Goal: Information Seeking & Learning: Learn about a topic

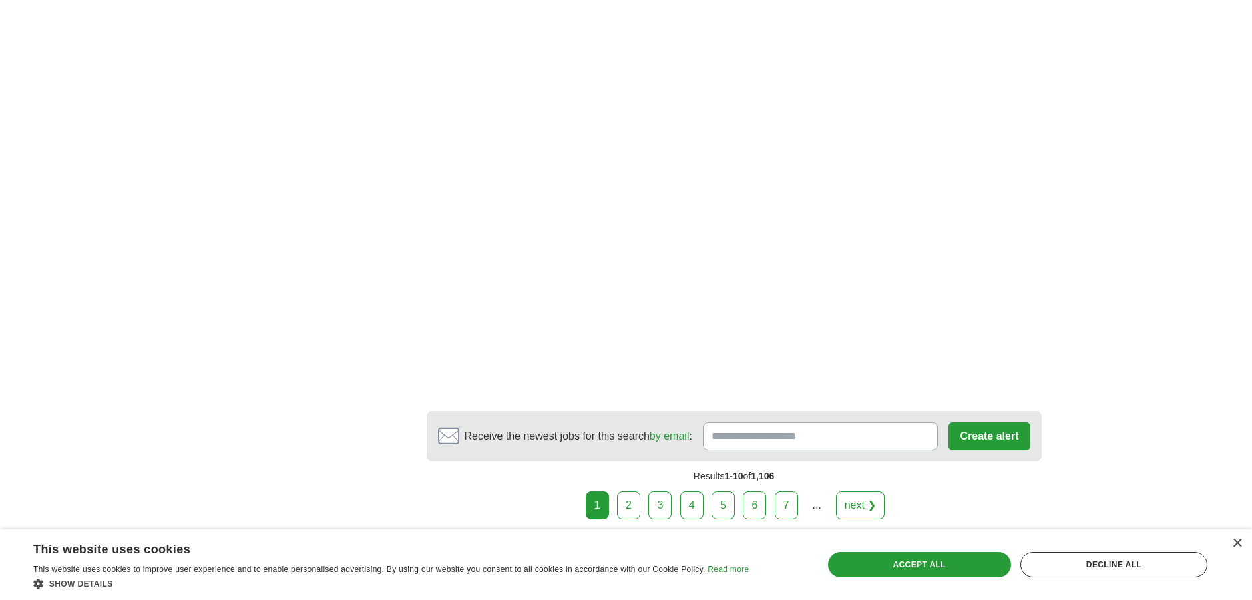
scroll to position [2019, 0]
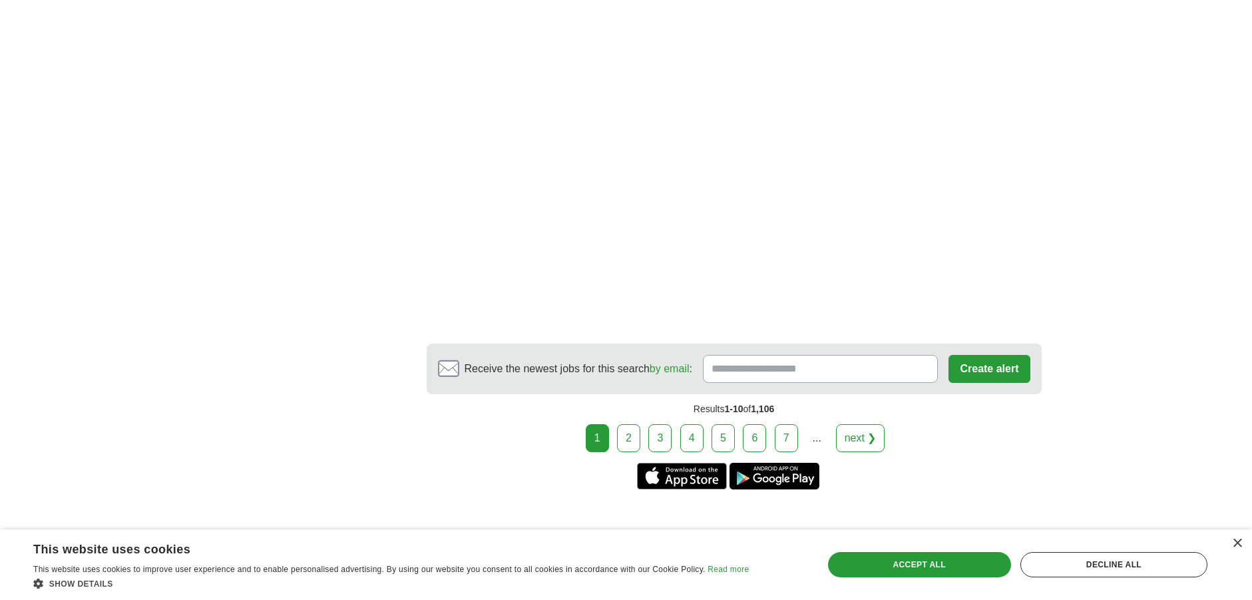
click at [623, 424] on link "2" at bounding box center [628, 438] width 23 height 28
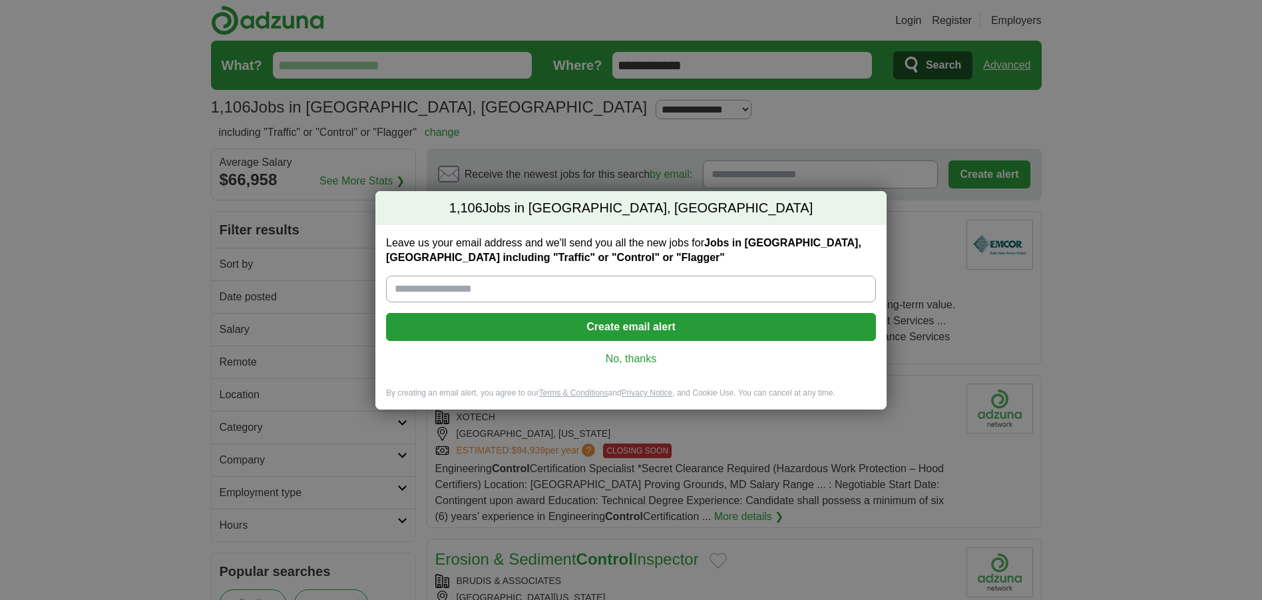
click at [636, 360] on link "No, thanks" at bounding box center [631, 358] width 469 height 15
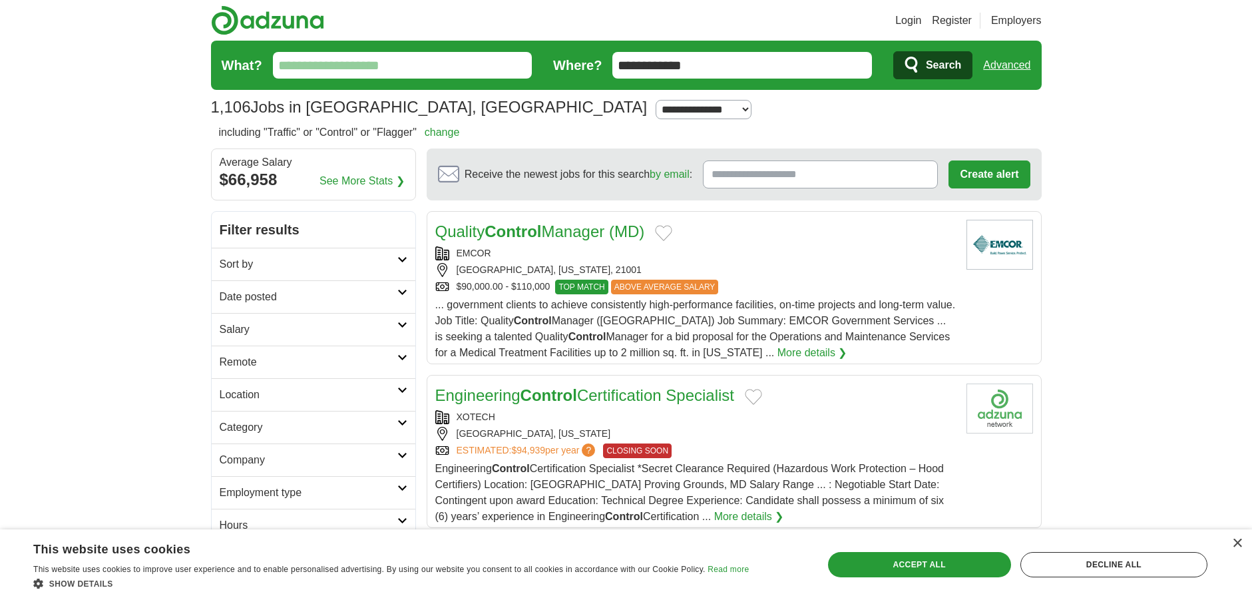
click at [287, 59] on input "What?" at bounding box center [403, 65] width 260 height 27
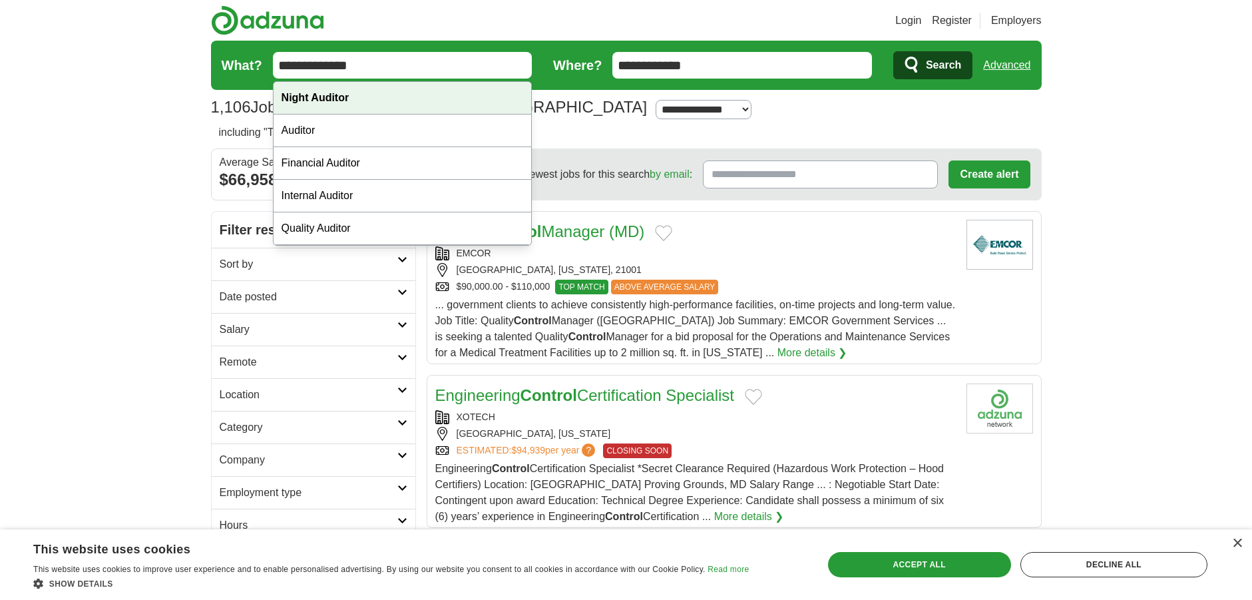
click at [333, 98] on strong "Night Auditor" at bounding box center [316, 97] width 68 height 11
type input "**********"
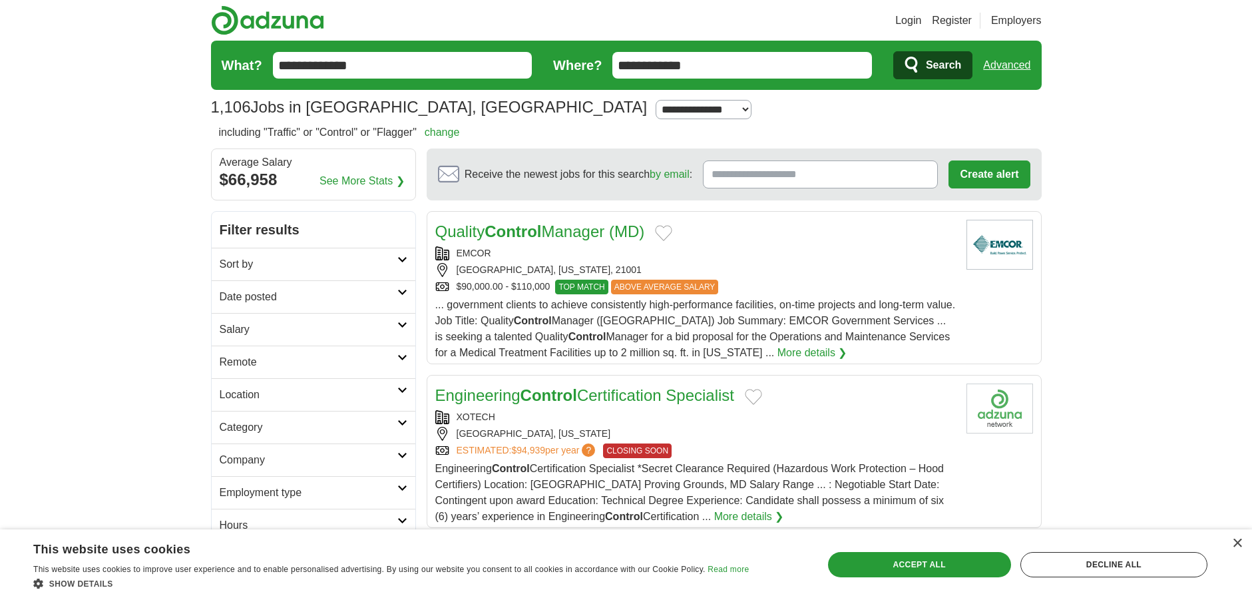
click at [949, 67] on span "Search" at bounding box center [943, 65] width 35 height 27
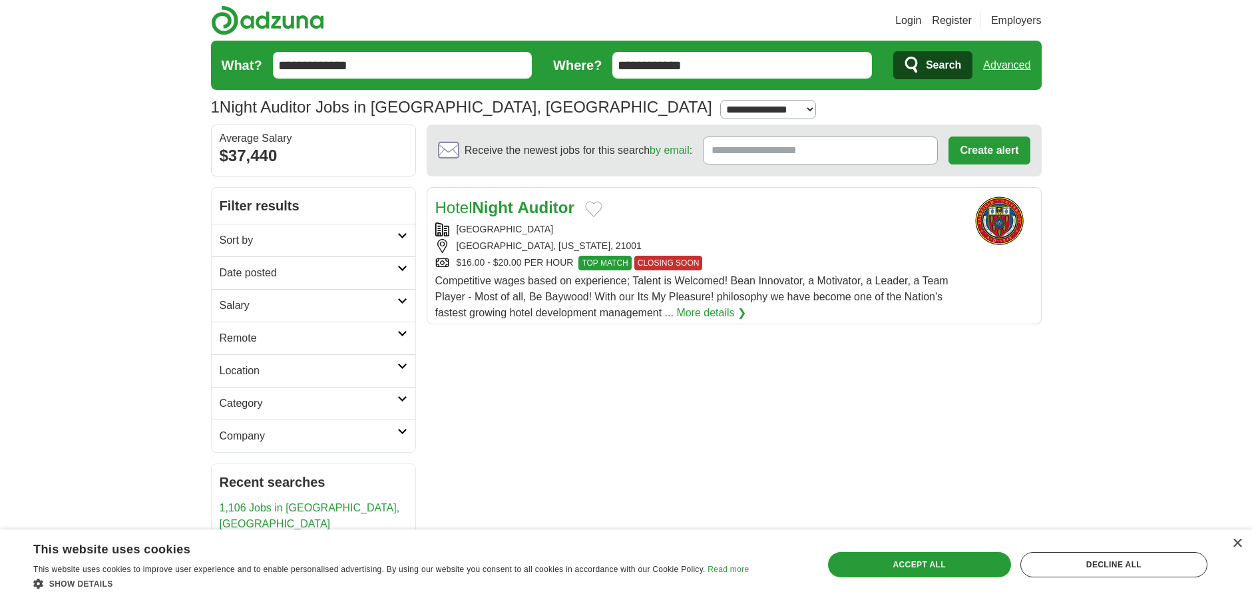
click at [726, 308] on link "More details ❯" at bounding box center [711, 313] width 70 height 16
